Goal: Find specific page/section: Find specific page/section

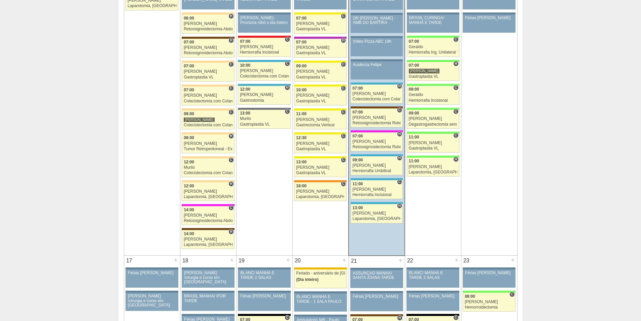
scroll to position [774, 0]
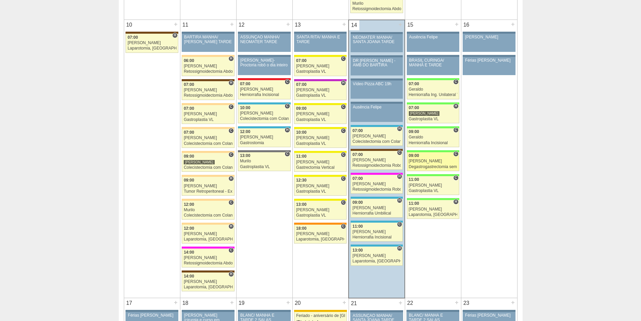
click at [426, 163] on div "[PERSON_NAME]" at bounding box center [433, 161] width 48 height 4
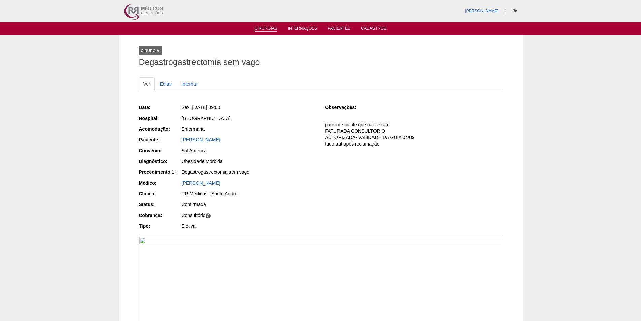
click at [262, 27] on link "Cirurgias" at bounding box center [266, 29] width 23 height 6
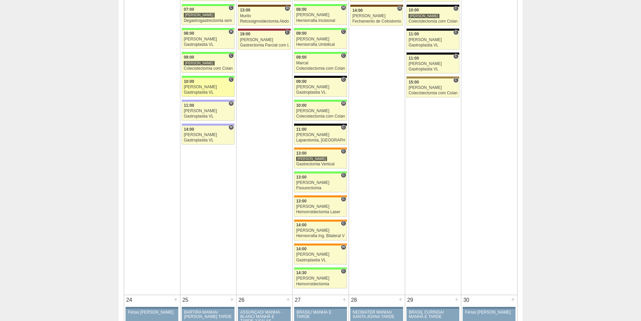
scroll to position [1178, 0]
